Goal: Task Accomplishment & Management: Manage account settings

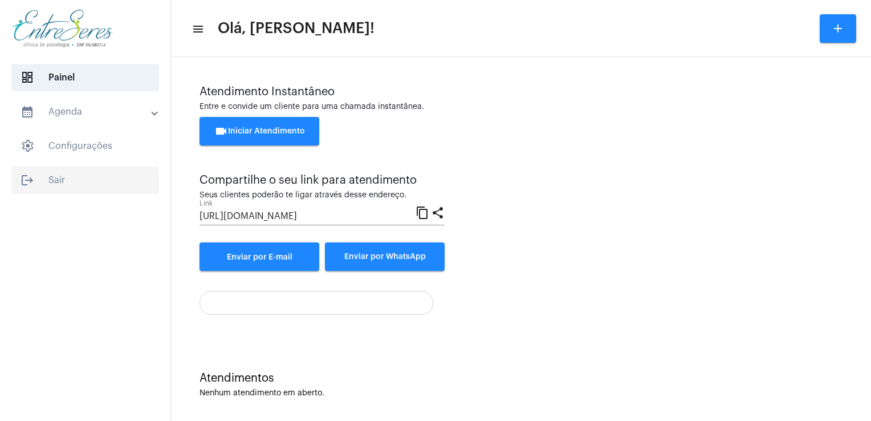
click at [48, 188] on span "logout Sair" at bounding box center [85, 179] width 148 height 27
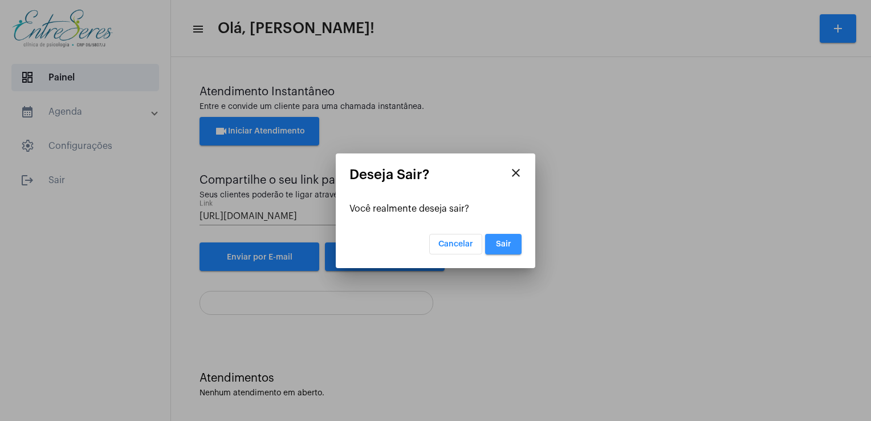
click at [517, 238] on button "Sair" at bounding box center [503, 244] width 36 height 21
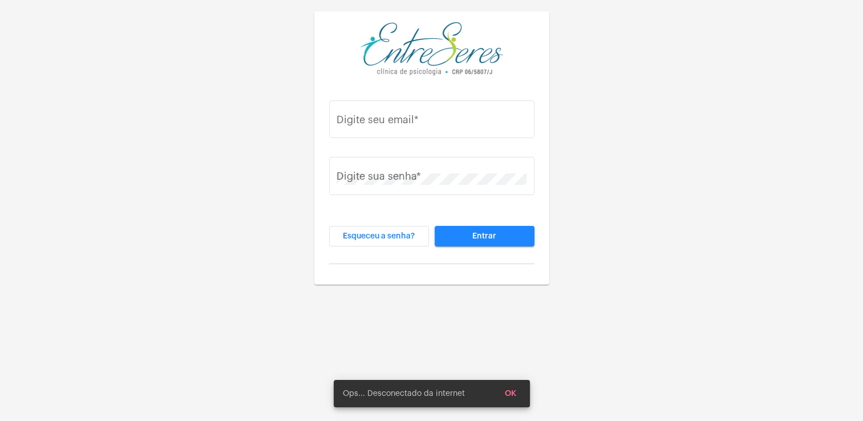
type input "juliana@entreseres.com.br"
